Goal: Transaction & Acquisition: Purchase product/service

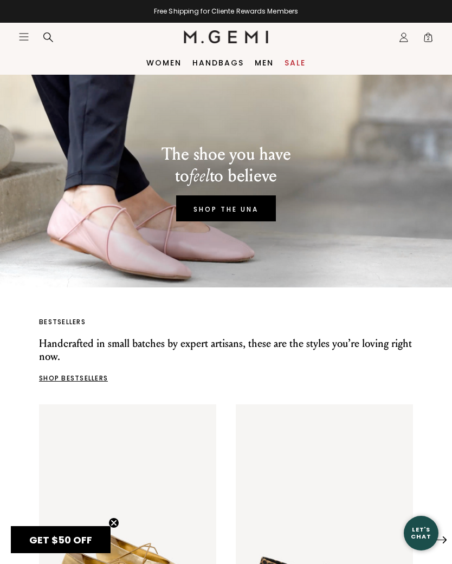
click at [427, 40] on span "2" at bounding box center [427, 39] width 11 height 11
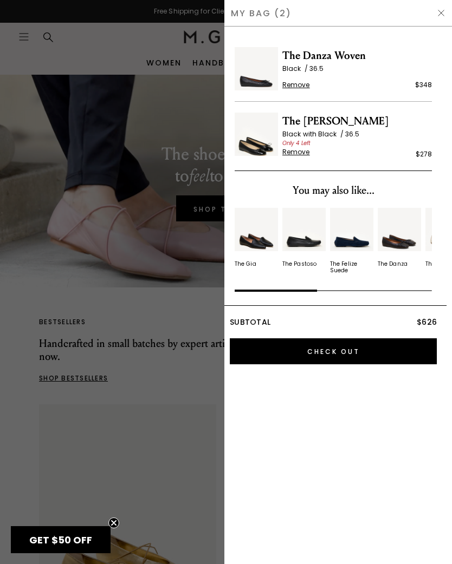
click at [250, 149] on img at bounding box center [255, 134] width 43 height 43
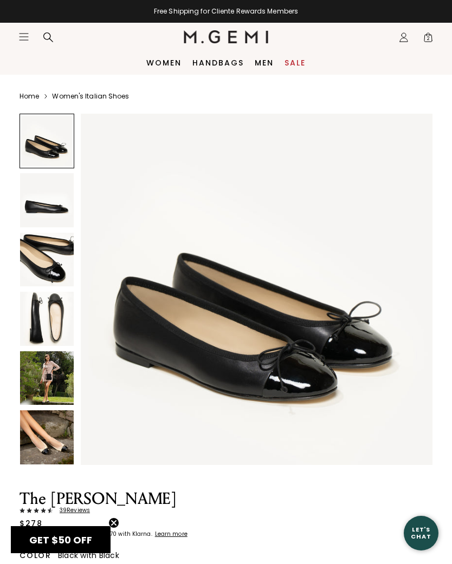
click at [430, 37] on span "2" at bounding box center [427, 39] width 11 height 11
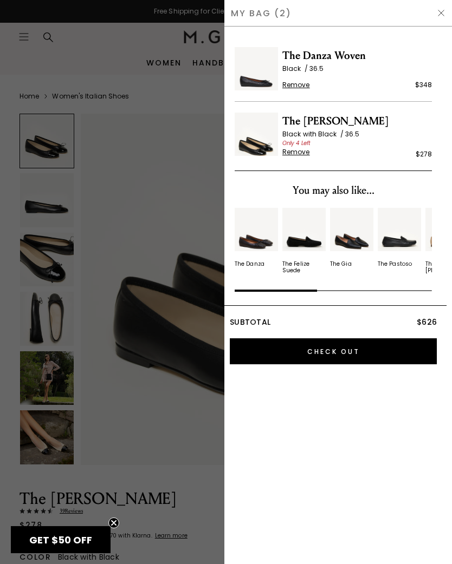
click at [259, 82] on img at bounding box center [255, 68] width 43 height 43
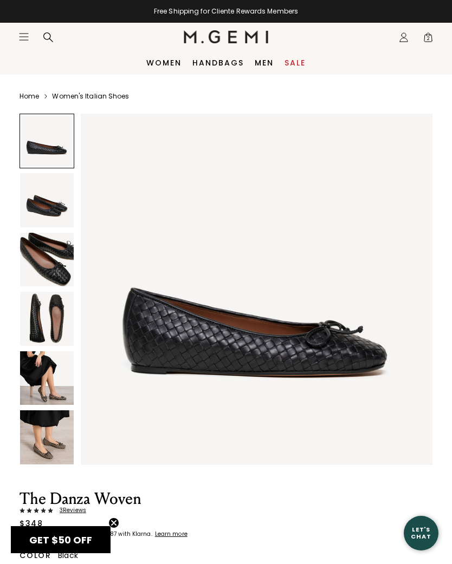
click at [426, 36] on span "2" at bounding box center [427, 39] width 11 height 11
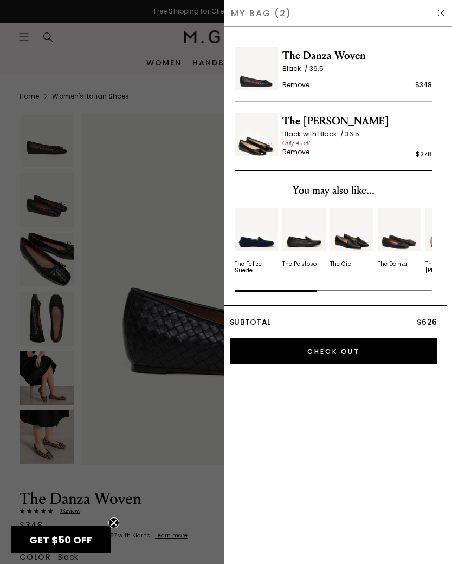
click at [293, 154] on span "Remove" at bounding box center [296, 152] width 28 height 9
